Goal: Information Seeking & Learning: Learn about a topic

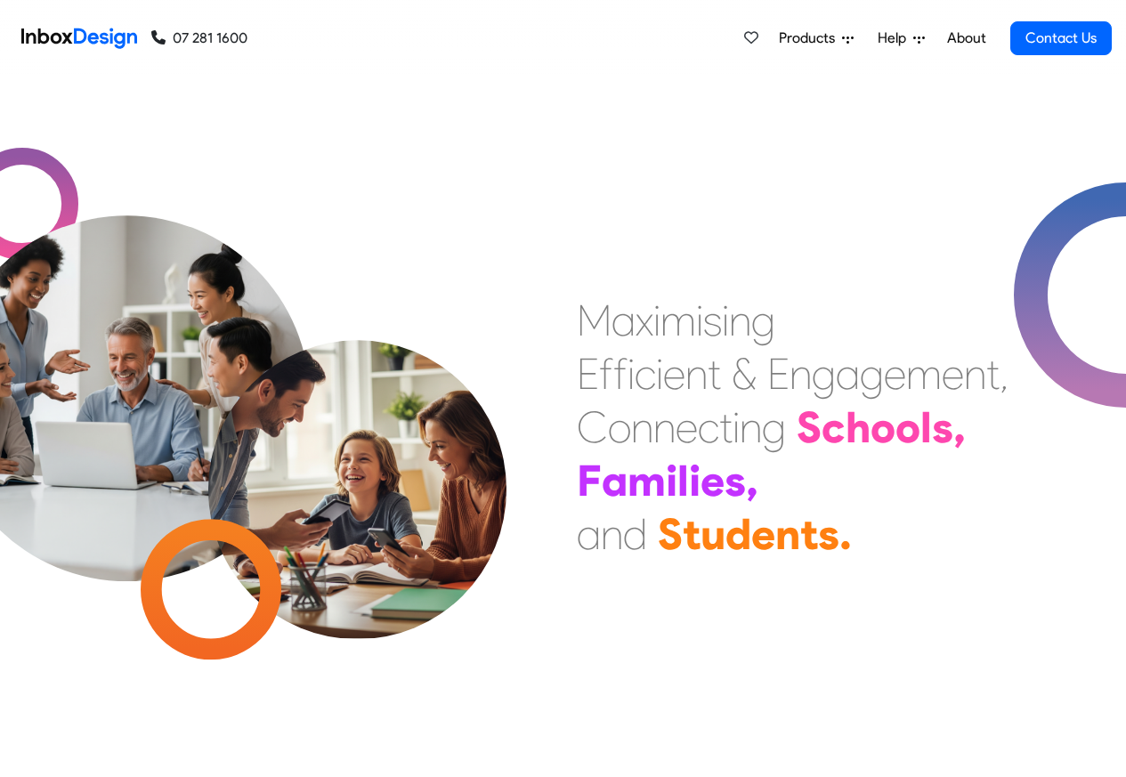
click at [806, 47] on span "Products" at bounding box center [810, 38] width 63 height 21
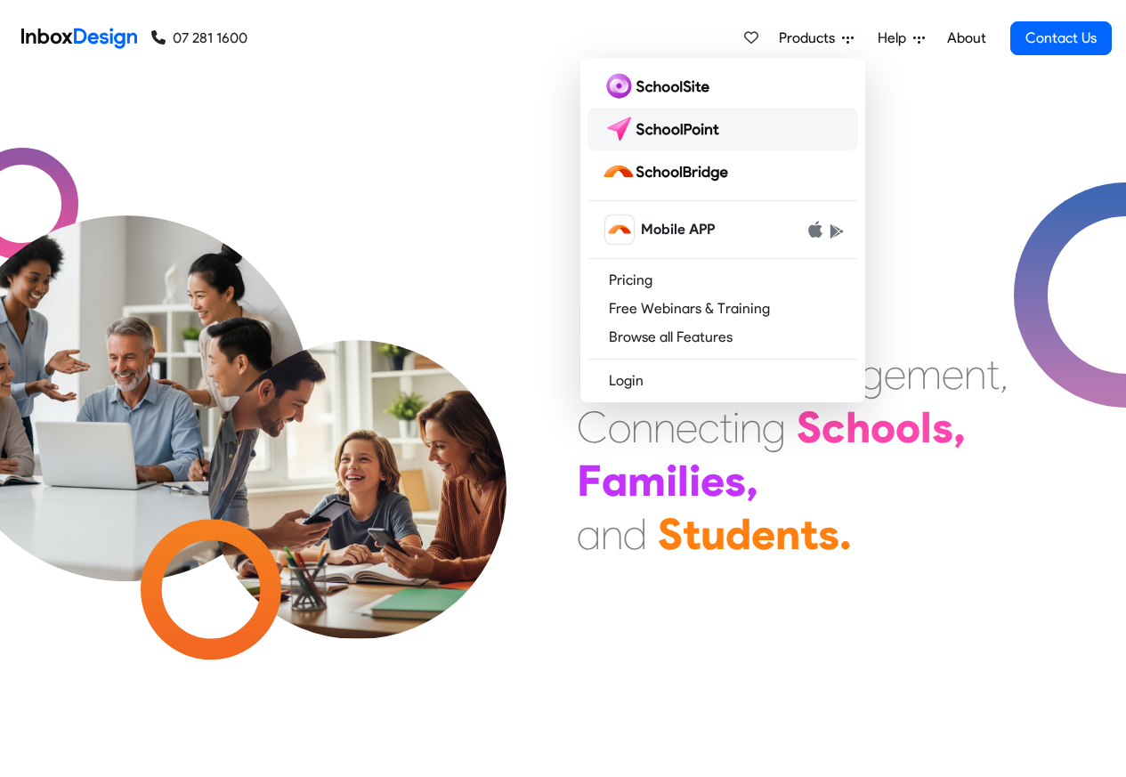
click at [670, 119] on img at bounding box center [665, 129] width 126 height 28
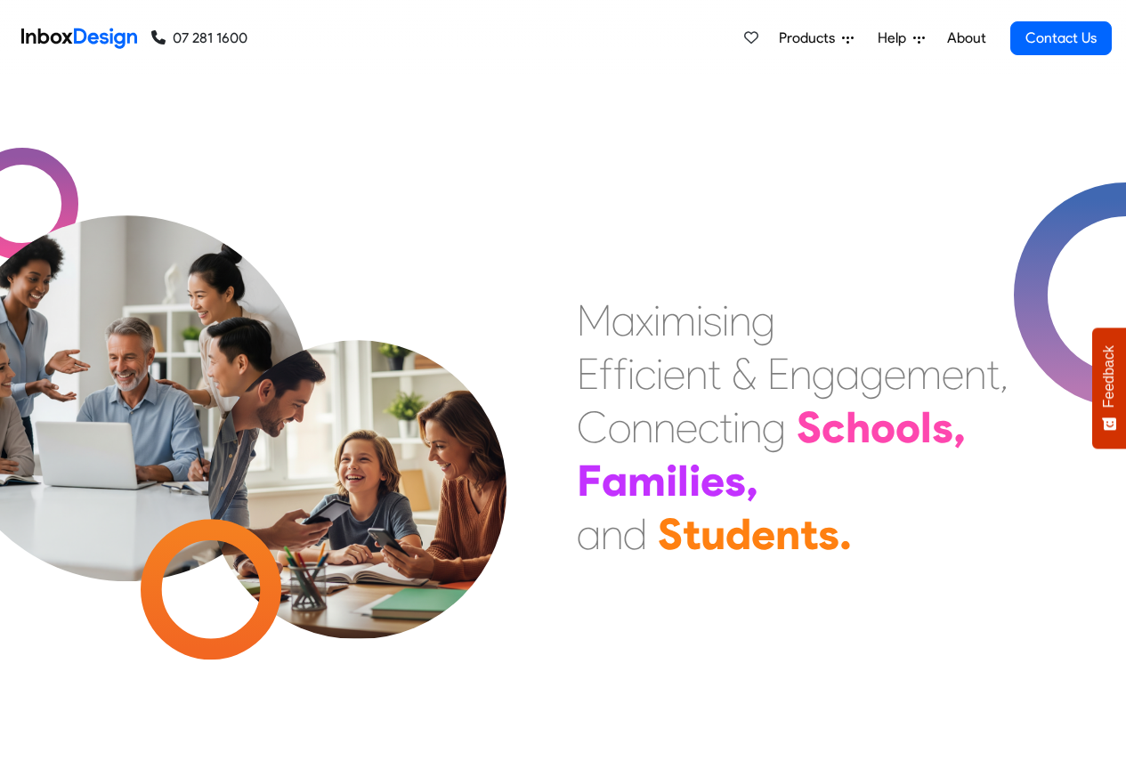
click at [803, 47] on span "Products" at bounding box center [810, 38] width 63 height 21
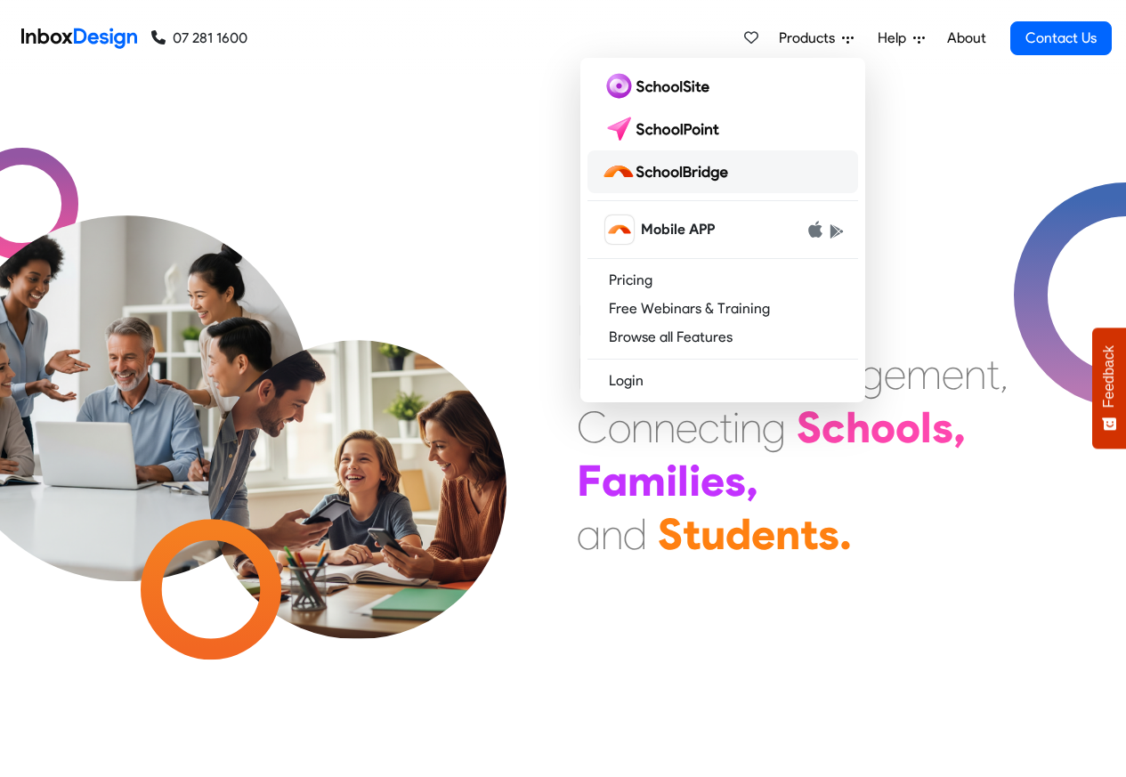
click at [695, 173] on img at bounding box center [669, 172] width 134 height 28
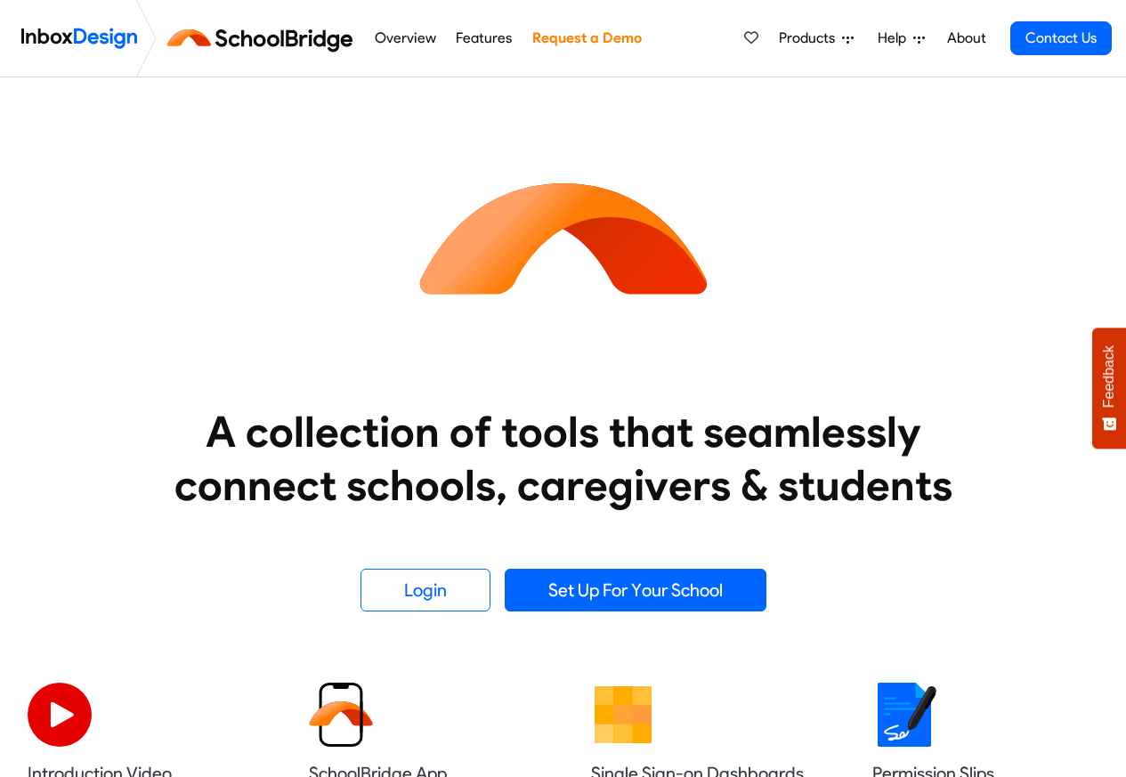
click at [817, 47] on span "Products" at bounding box center [810, 38] width 63 height 21
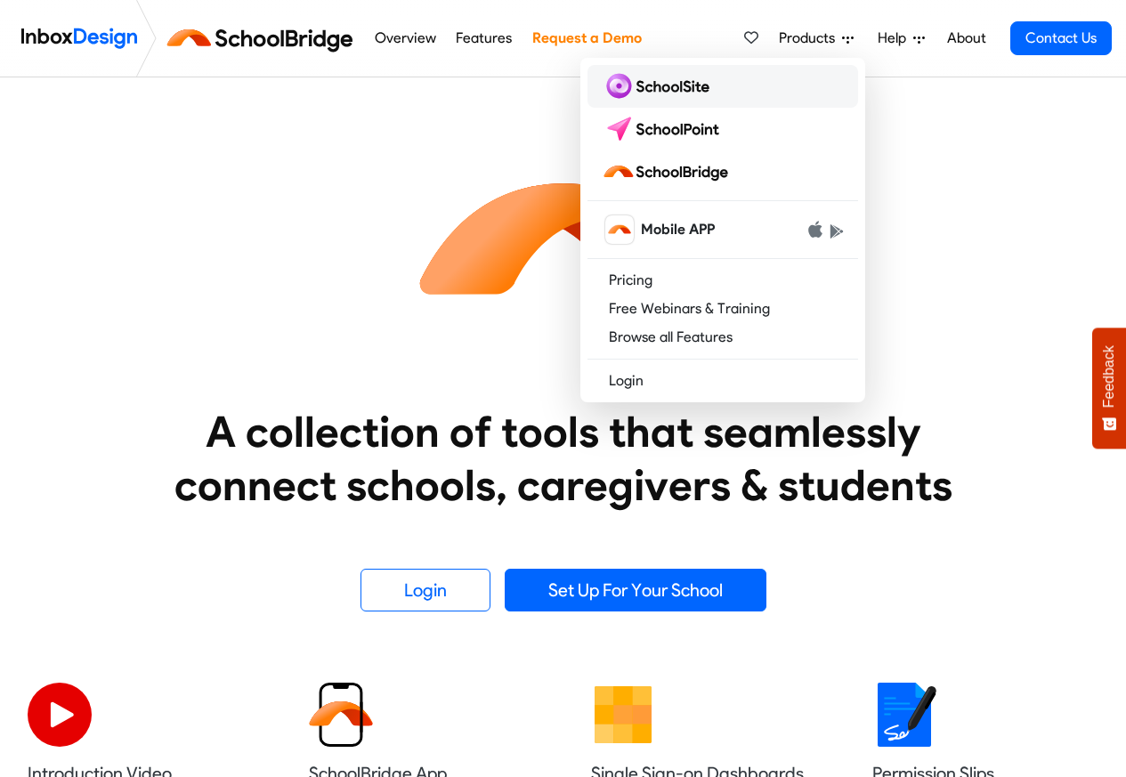
click at [662, 88] on img at bounding box center [659, 86] width 115 height 28
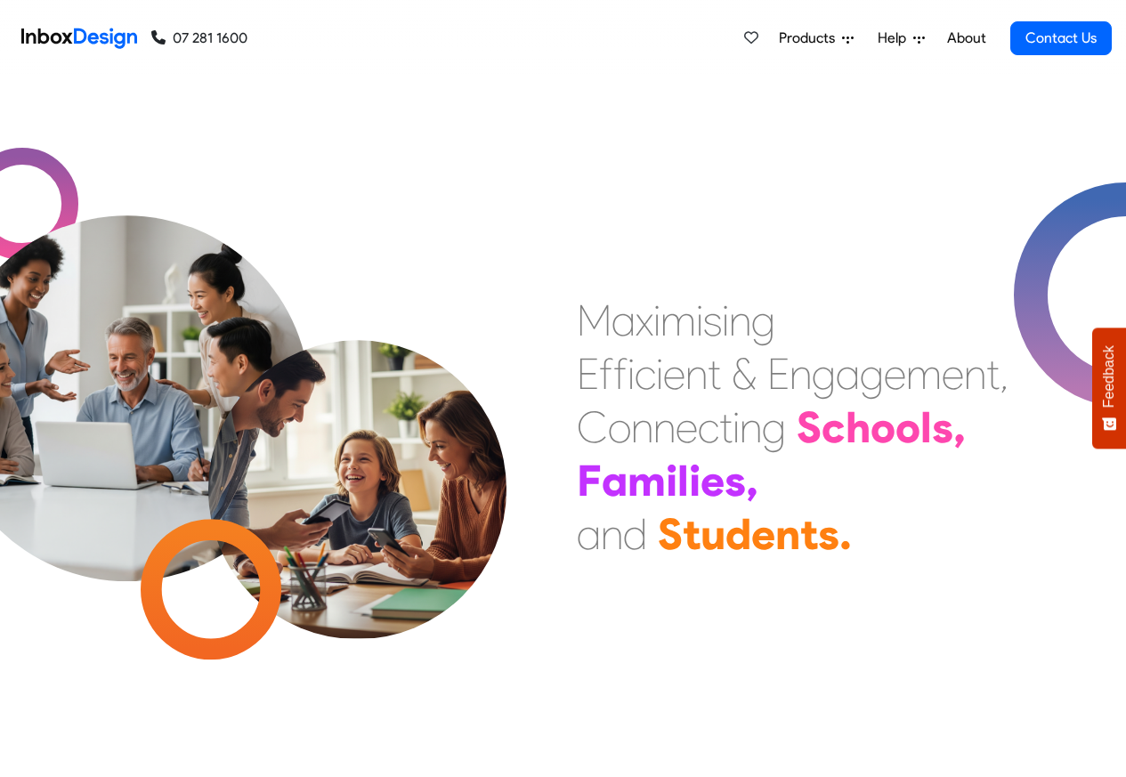
click at [800, 47] on span "Products" at bounding box center [810, 38] width 63 height 21
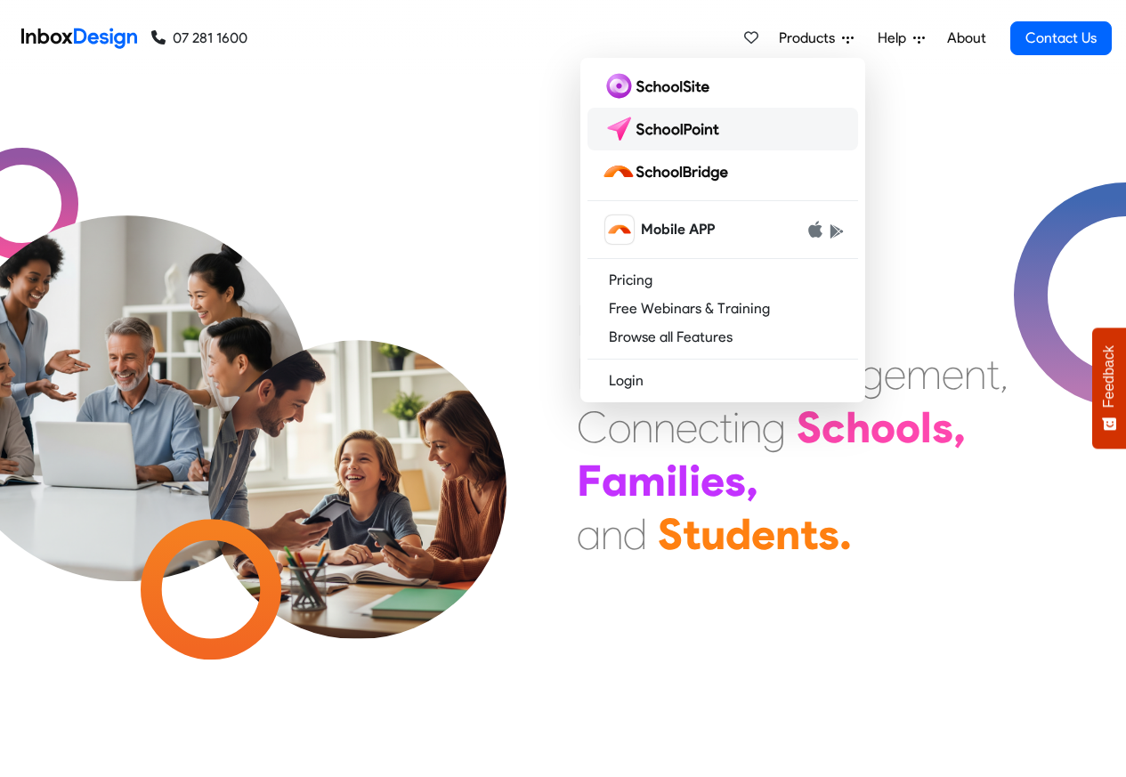
click at [656, 119] on img at bounding box center [665, 129] width 126 height 28
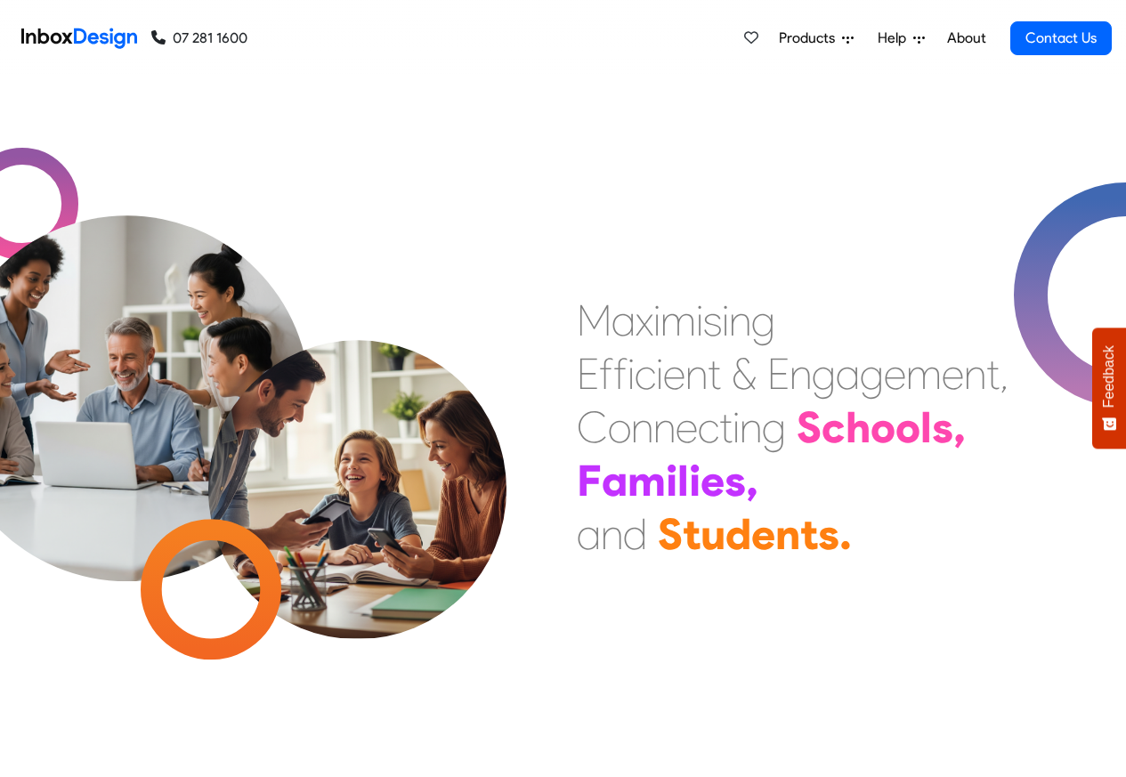
click at [948, 49] on link "About" at bounding box center [966, 38] width 49 height 36
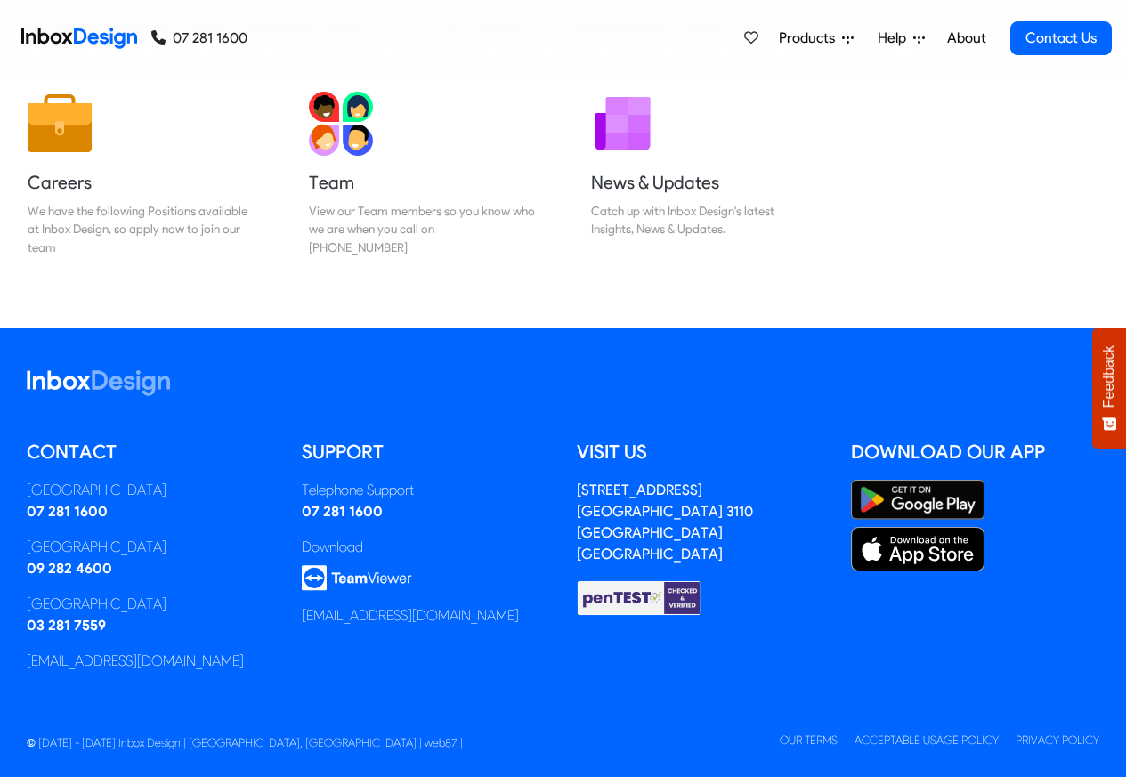
scroll to position [296, 0]
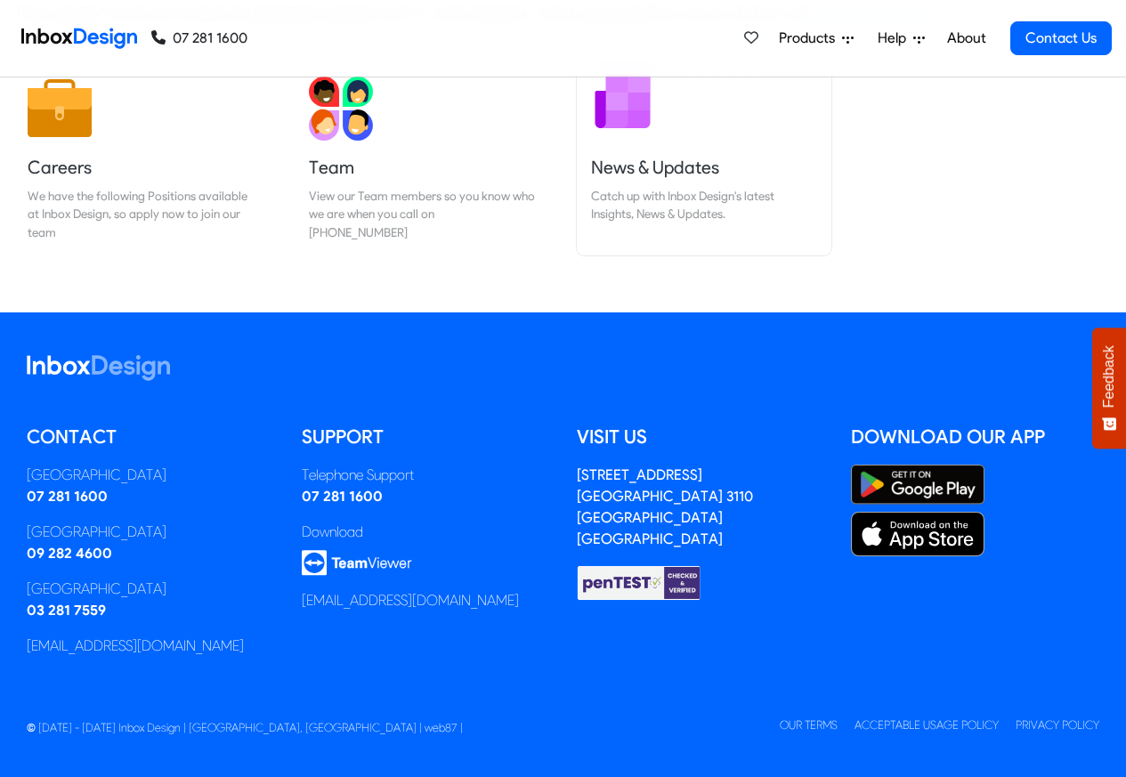
click at [611, 236] on link "News & Updates Catch up with Inbox Design's latest Insights, News & Updates." at bounding box center [704, 158] width 255 height 193
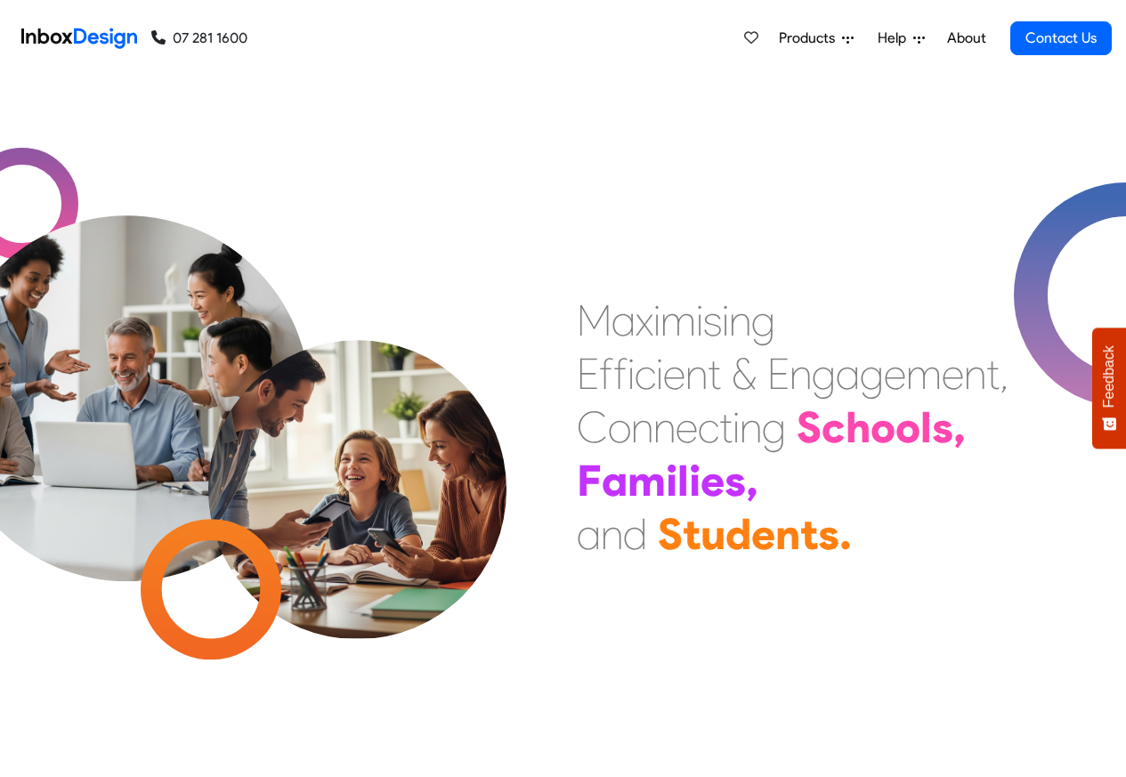
click at [817, 47] on span "Products" at bounding box center [810, 38] width 63 height 21
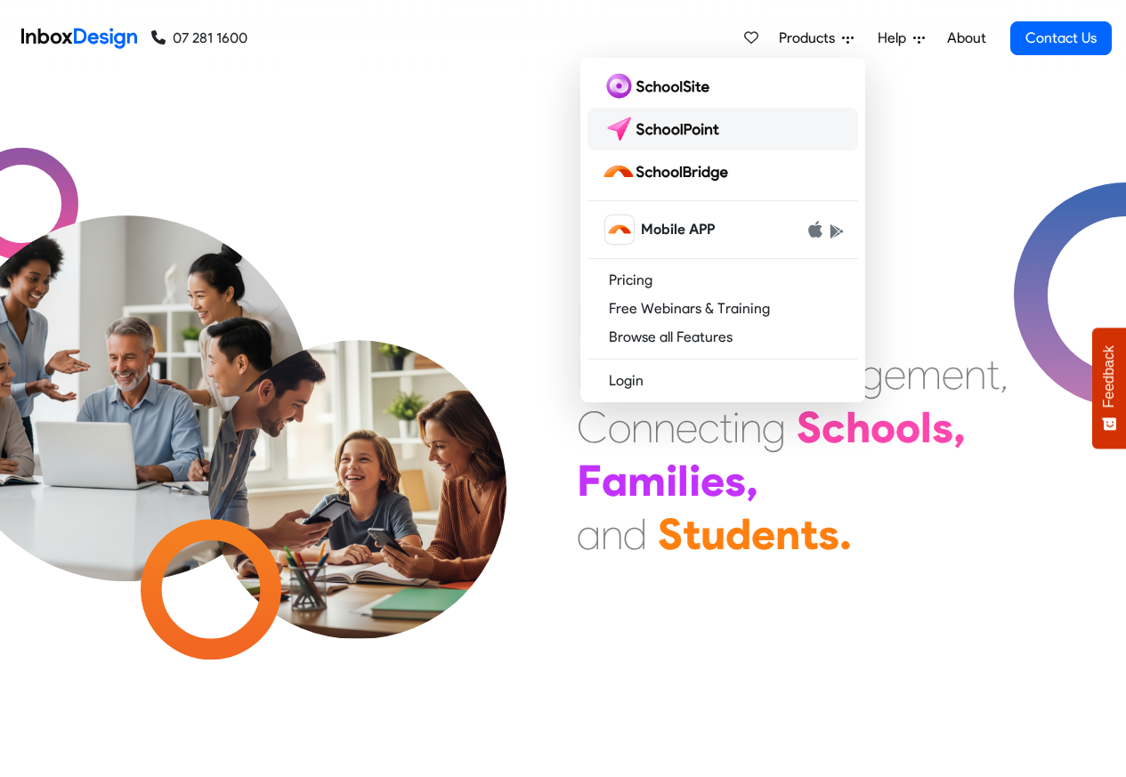
click at [664, 119] on img at bounding box center [665, 129] width 126 height 28
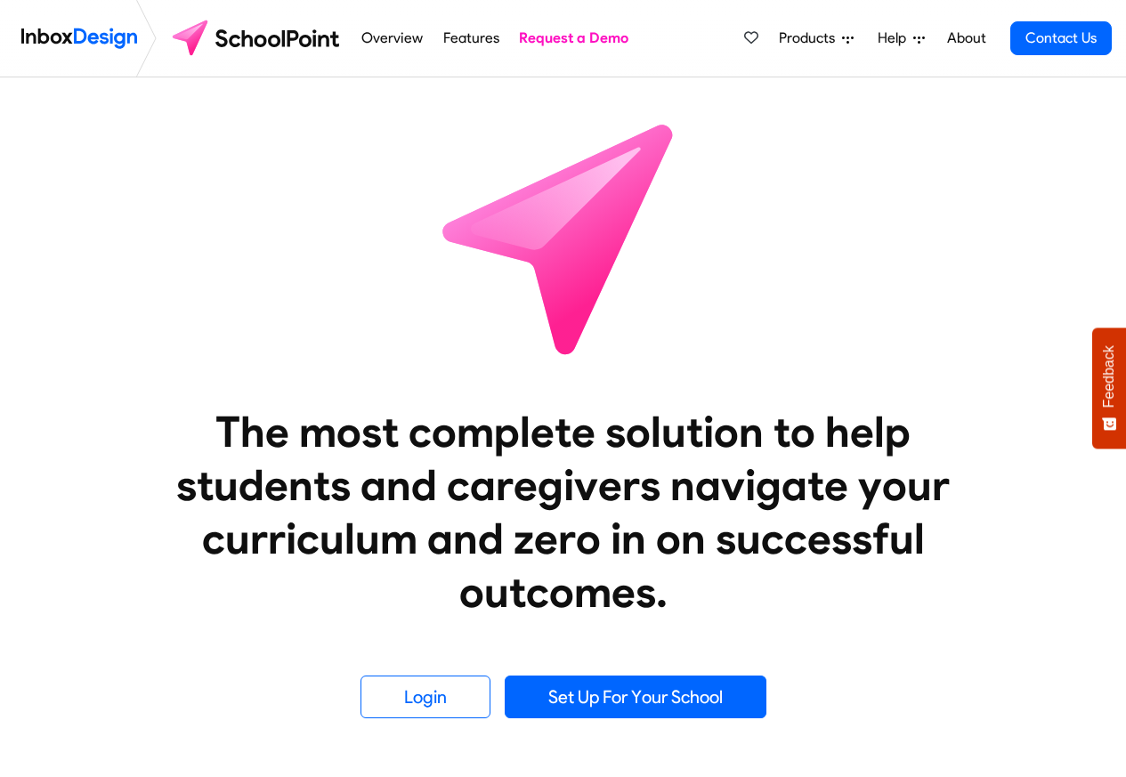
click at [402, 43] on link "Overview" at bounding box center [392, 38] width 71 height 36
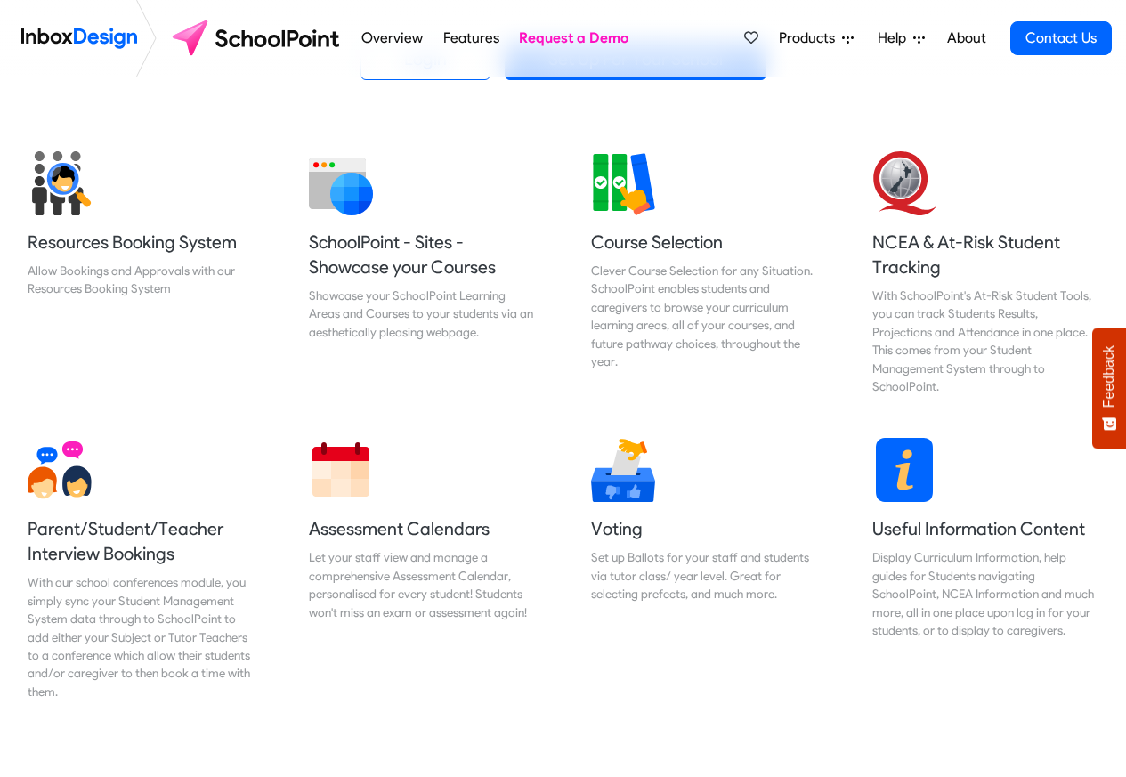
scroll to position [641, 0]
